Goal: Complete application form

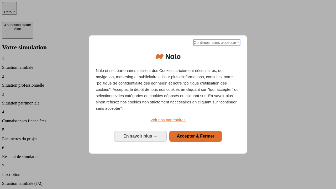
click at [216, 43] on span "Continuer sans accepter →" at bounding box center [216, 42] width 47 height 6
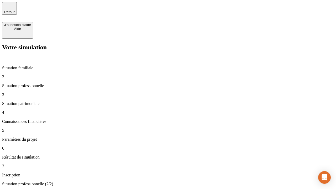
type input "30 000"
type input "0"
type input "1 000"
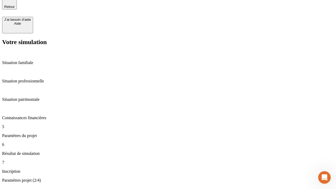
type input "40"
type input "200 000"
type input "640"
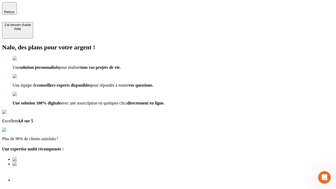
type input "[EMAIL_ADDRESS][DOMAIN_NAME]"
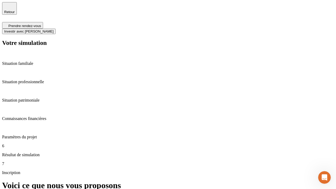
click at [54, 29] on span "Investir avec [PERSON_NAME]" at bounding box center [28, 31] width 49 height 4
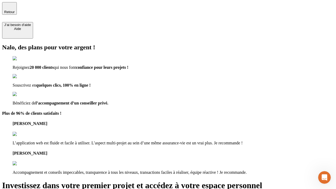
type input "[EMAIL_ADDRESS][DOMAIN_NAME]"
